Goal: Navigation & Orientation: Go to known website

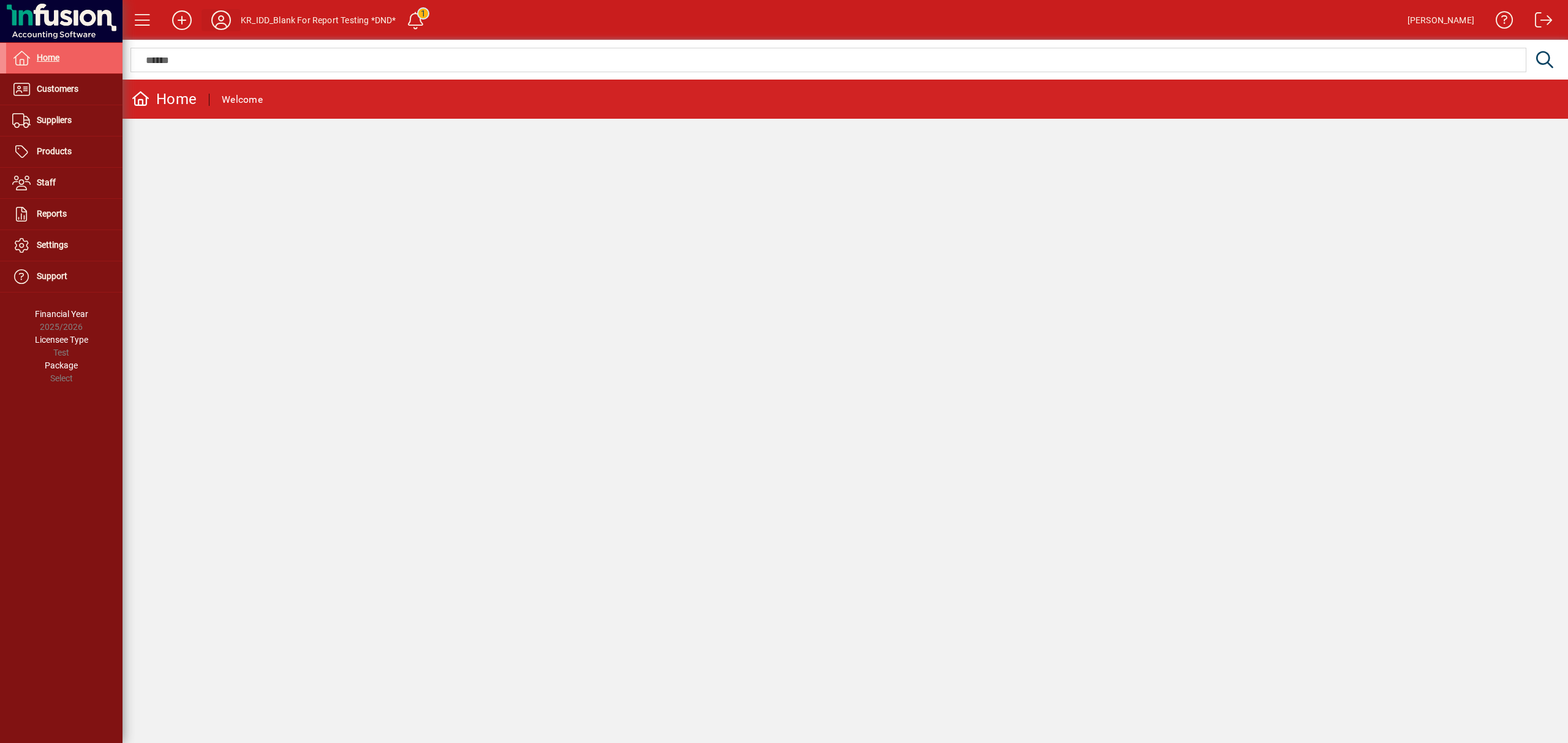
click at [218, 18] on icon at bounding box center [220, 19] width 24 height 19
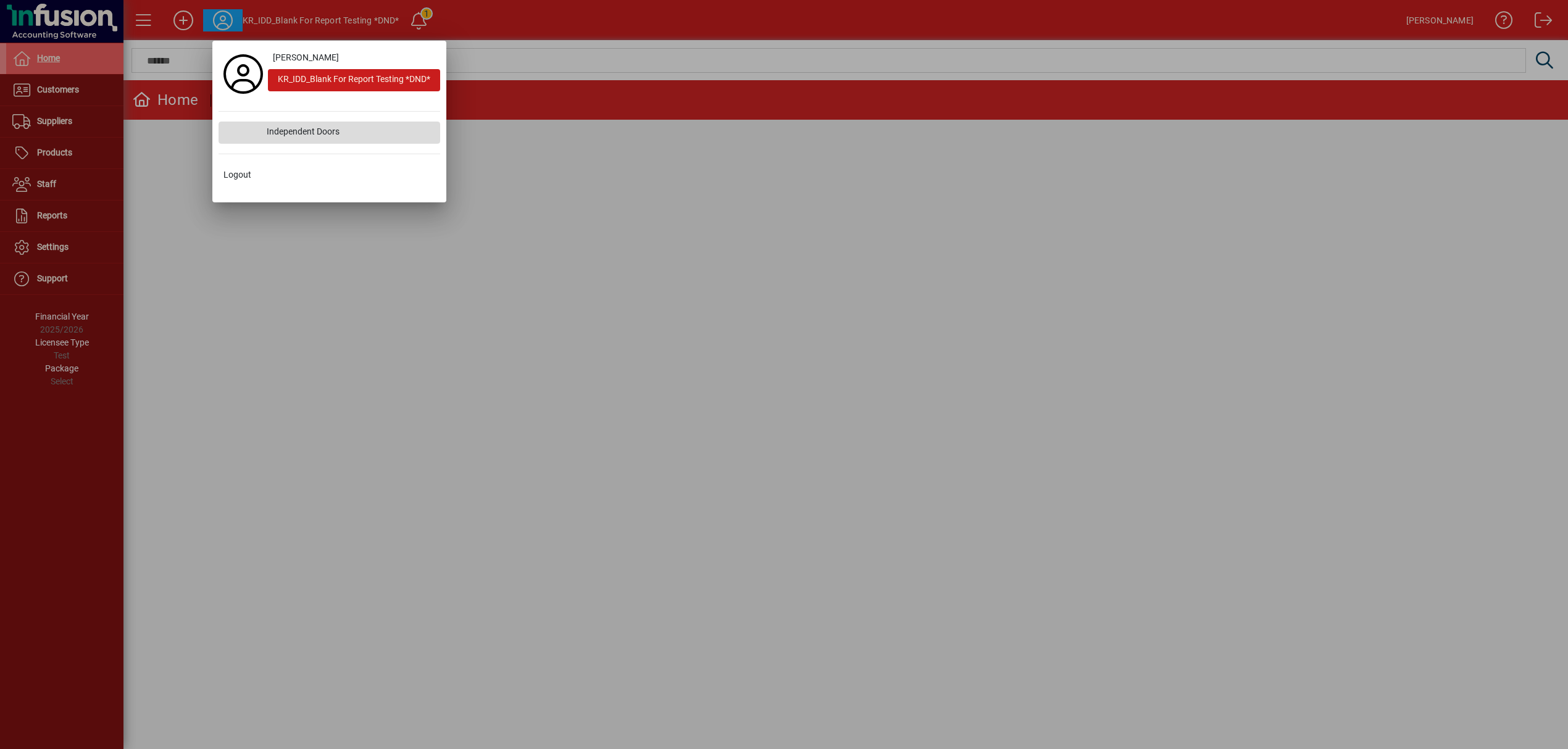
click at [295, 133] on div "Independent Doors" at bounding box center [348, 133] width 183 height 22
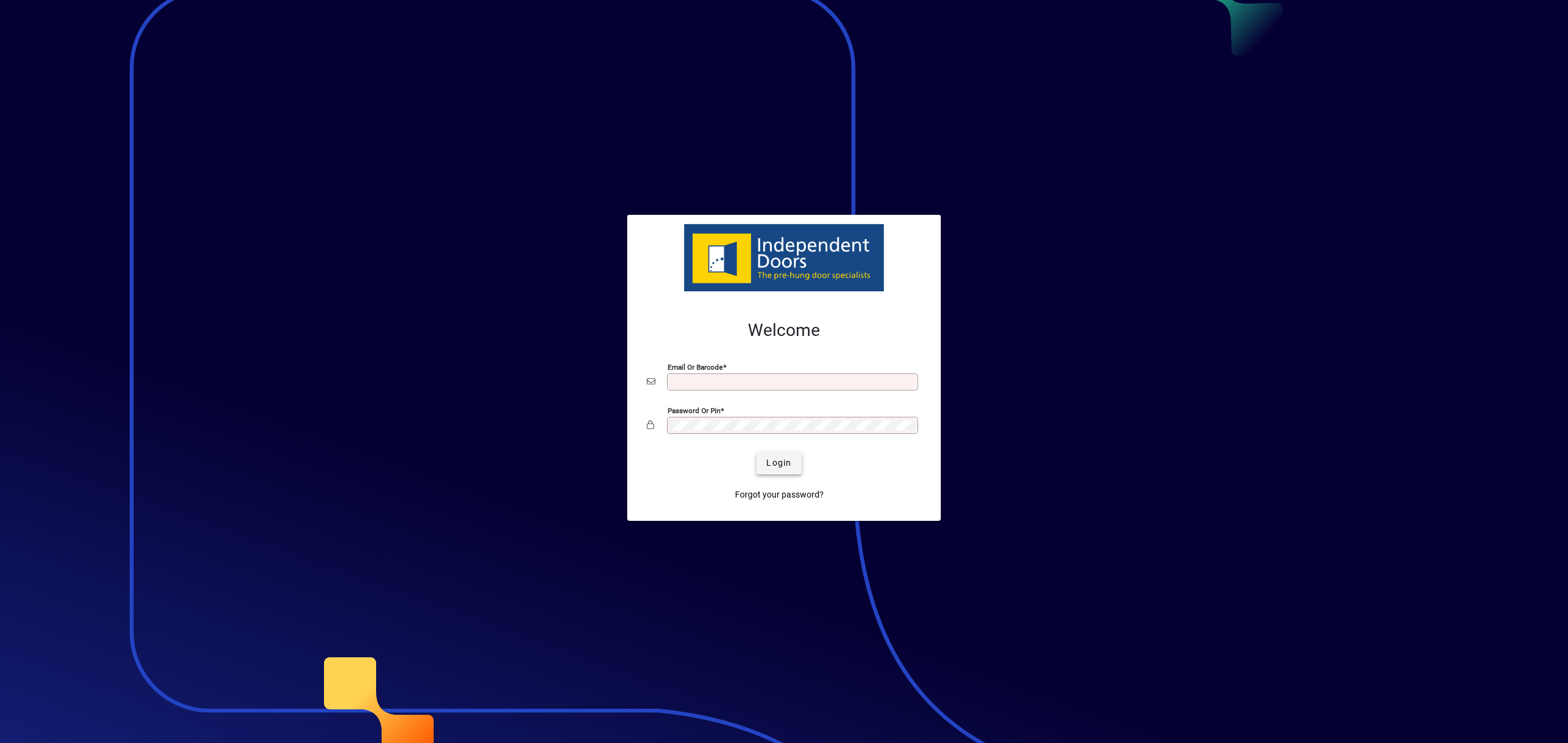
type input "**********"
click at [790, 456] on span "submit" at bounding box center [779, 463] width 45 height 29
